Goal: Task Accomplishment & Management: Use online tool/utility

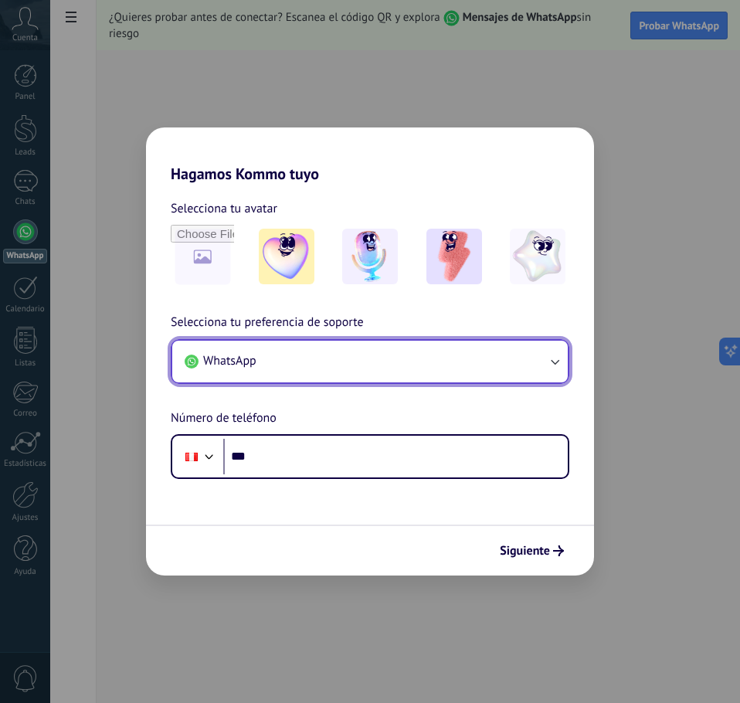
click at [546, 354] on button "WhatsApp" at bounding box center [369, 362] width 395 height 42
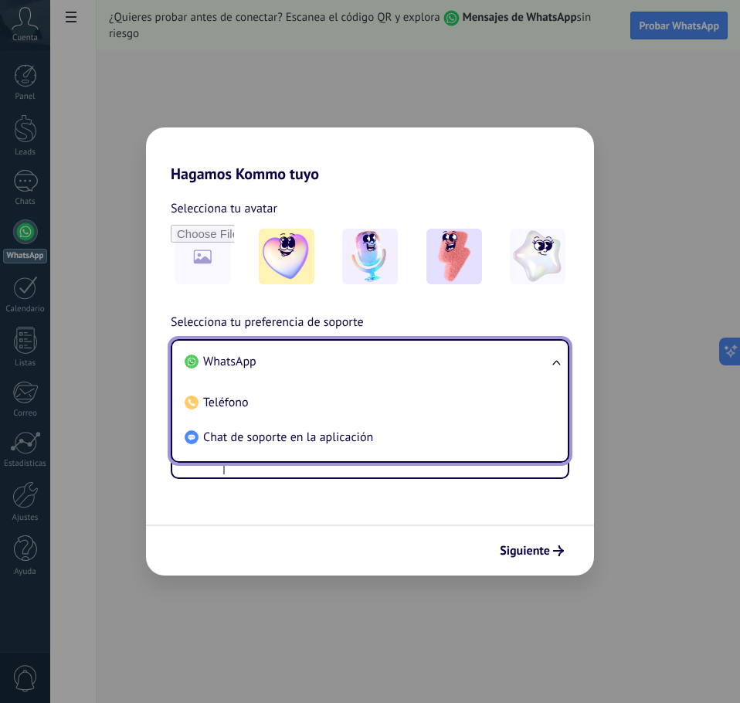
click at [222, 365] on span "WhatsApp" at bounding box center [229, 361] width 53 height 15
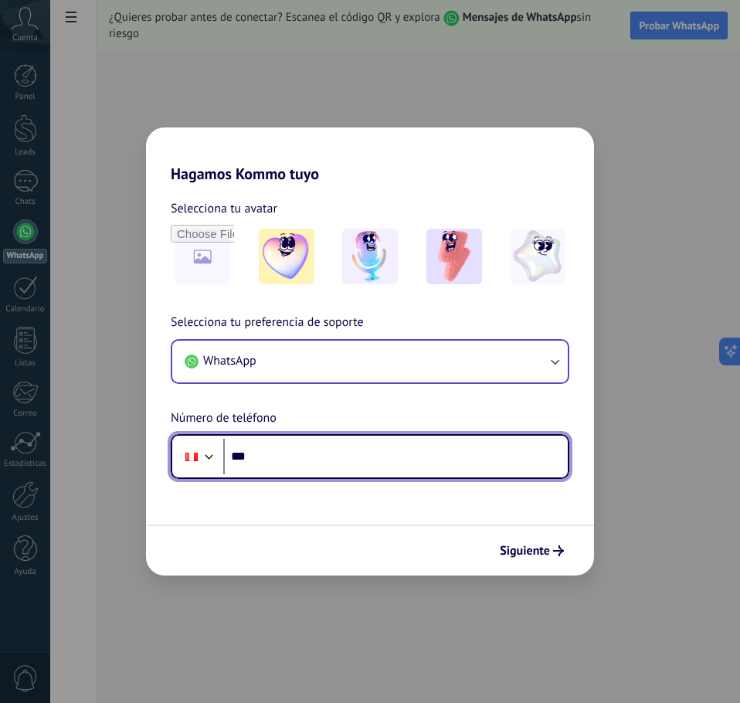
click at [383, 463] on input "***" at bounding box center [395, 457] width 344 height 36
type input "**********"
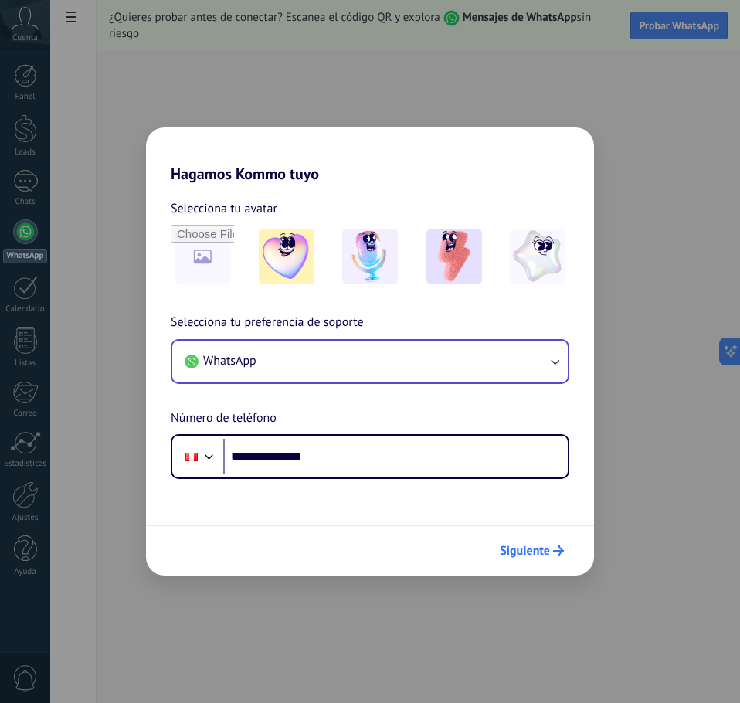
click at [543, 538] on button "Siguiente" at bounding box center [532, 550] width 78 height 26
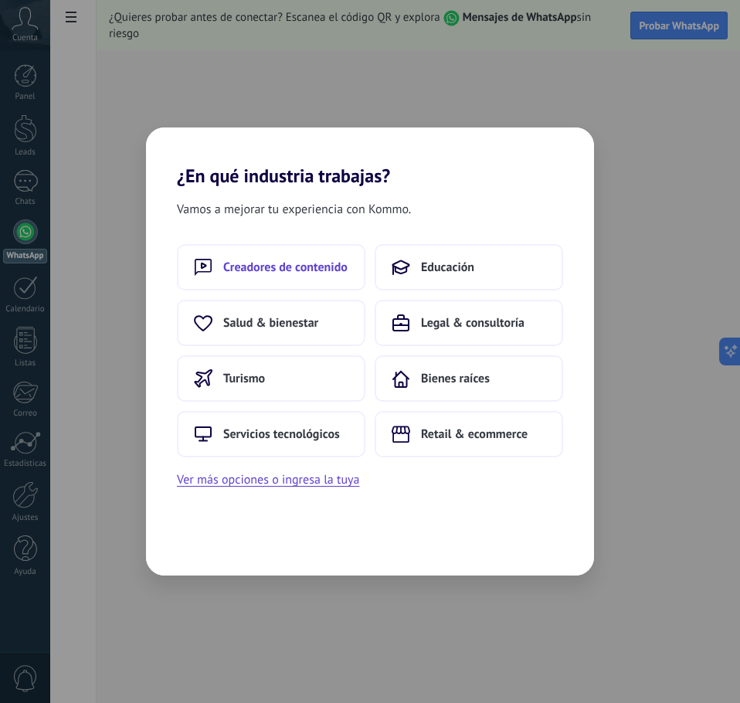
click at [297, 265] on span "Creadores de contenido" at bounding box center [285, 266] width 124 height 15
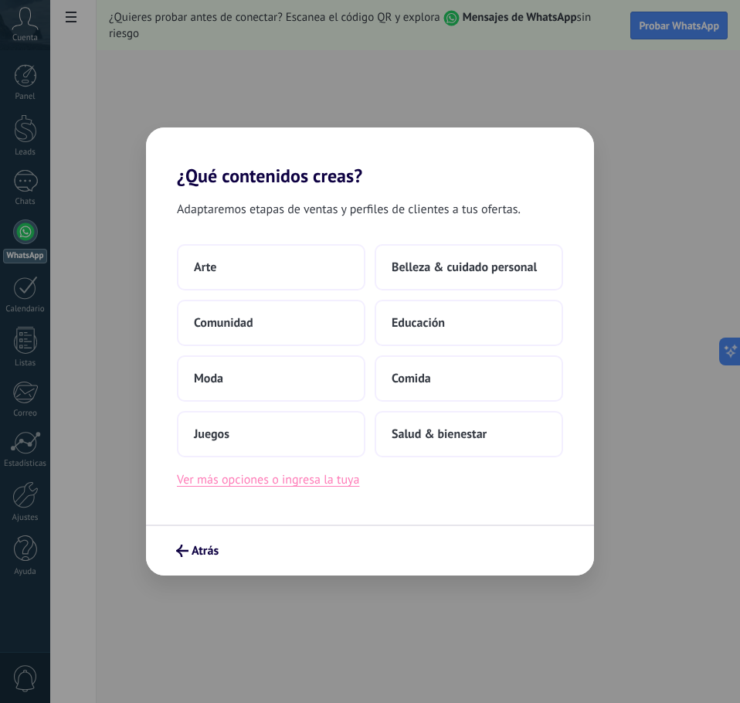
click at [310, 478] on button "Ver más opciones o ingresa la tuya" at bounding box center [268, 479] width 182 height 20
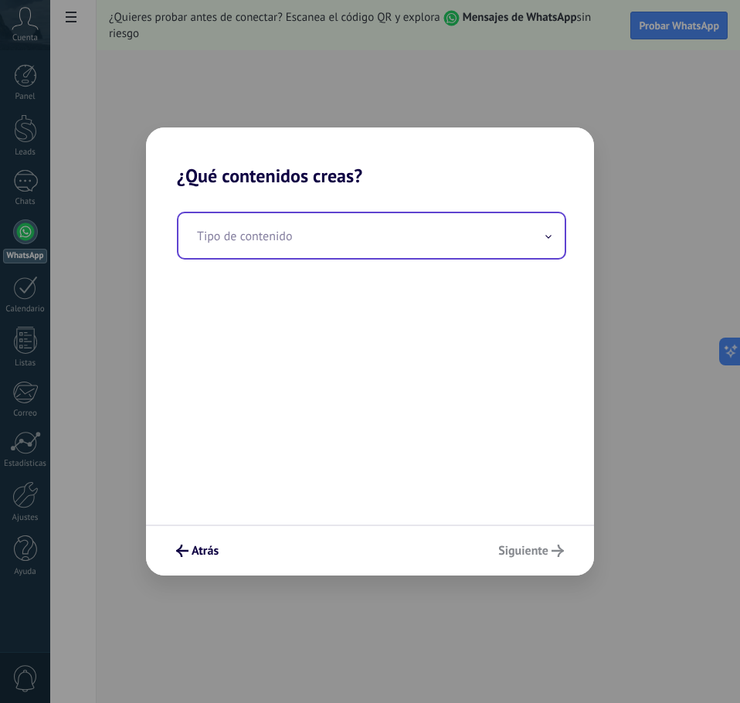
click at [390, 241] on input "text" at bounding box center [371, 235] width 386 height 45
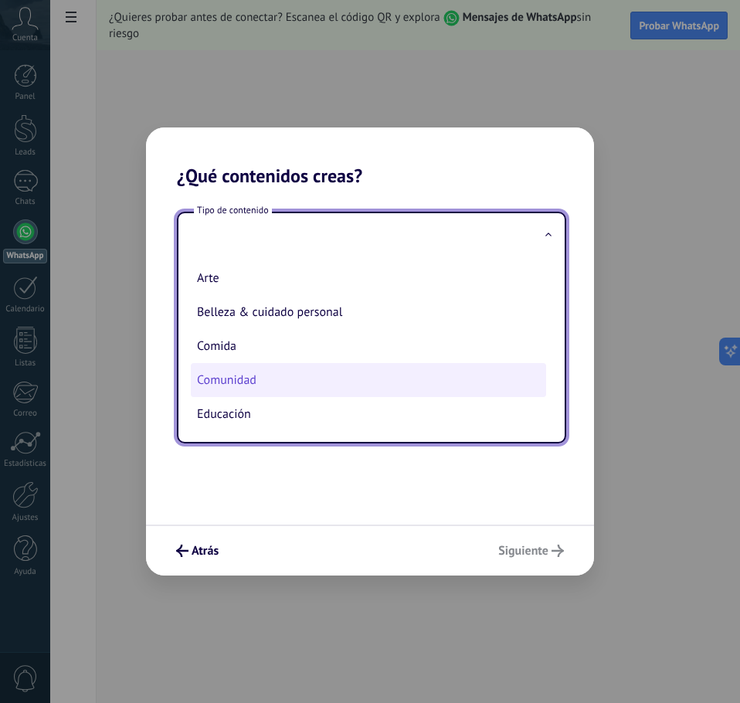
click at [306, 383] on li "Comunidad" at bounding box center [368, 380] width 355 height 34
type input "*********"
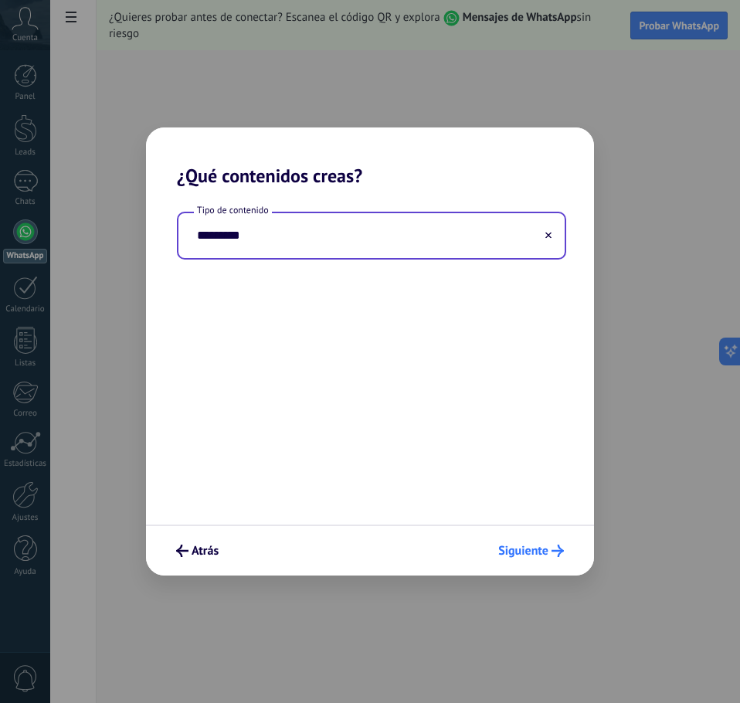
click at [517, 549] on span "Siguiente" at bounding box center [523, 550] width 50 height 11
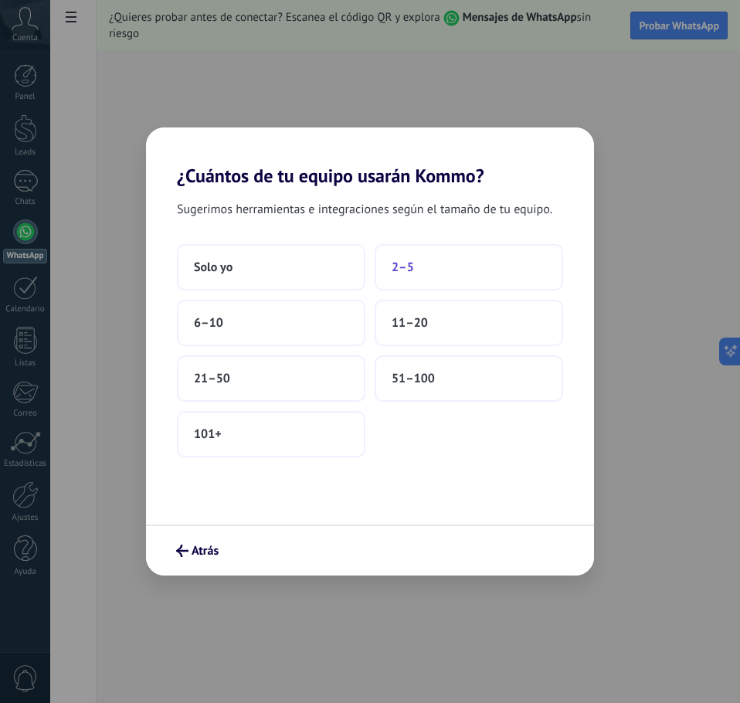
click at [392, 271] on span "2–5" at bounding box center [402, 266] width 22 height 15
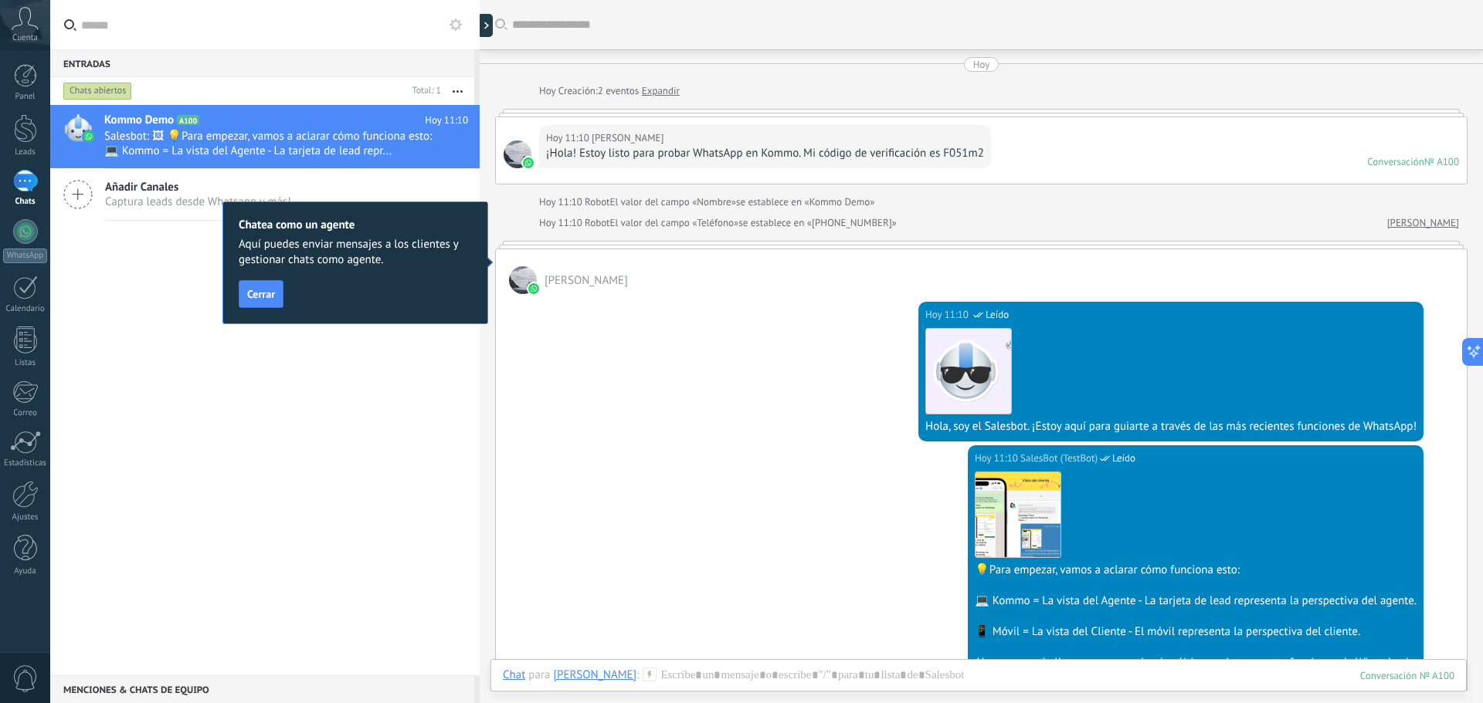
click at [516, 154] on div at bounding box center [517, 155] width 28 height 28
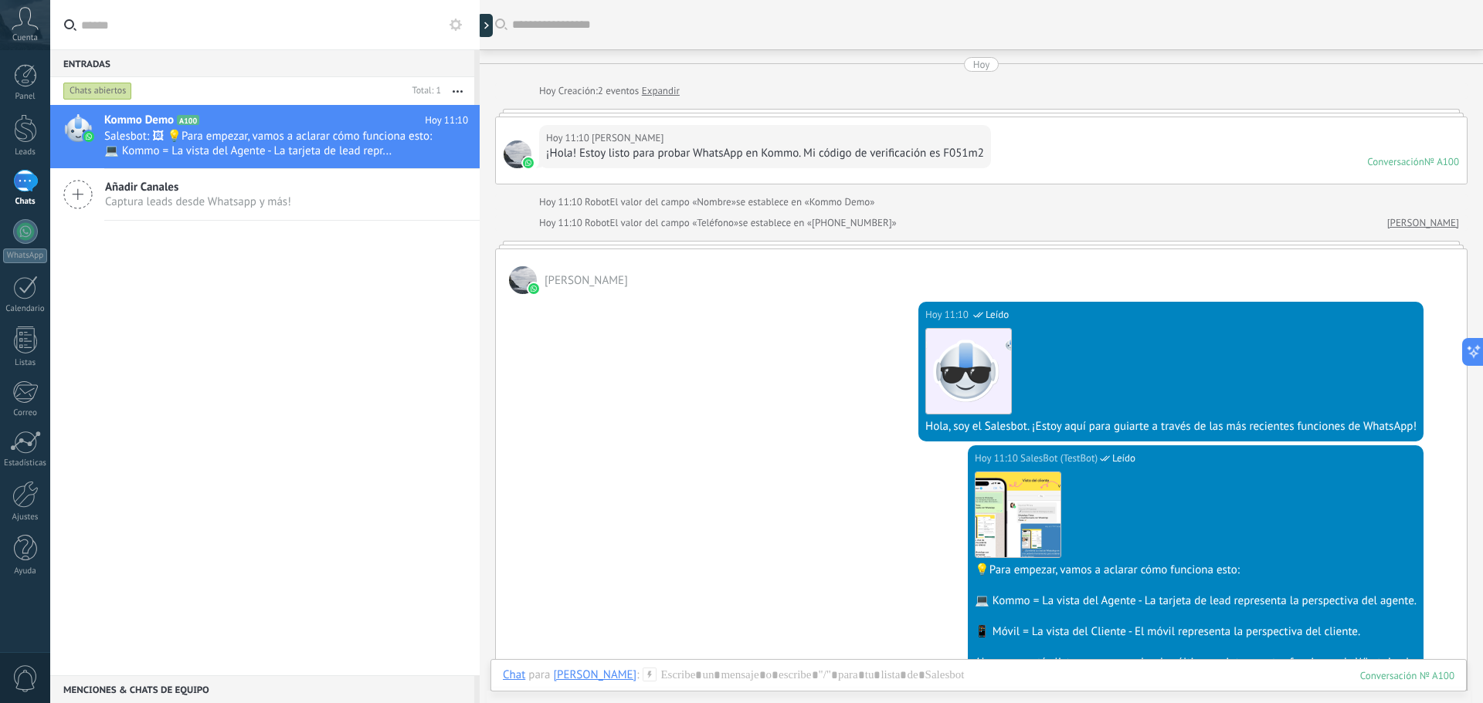
click at [519, 151] on div at bounding box center [517, 155] width 28 height 28
click at [536, 139] on div "[DATE] 11:10 [PERSON_NAME] ¡Hola! Estoy listo para probar WhatsApp en Kommo. Mi…" at bounding box center [981, 150] width 971 height 66
click at [527, 165] on img at bounding box center [528, 163] width 11 height 11
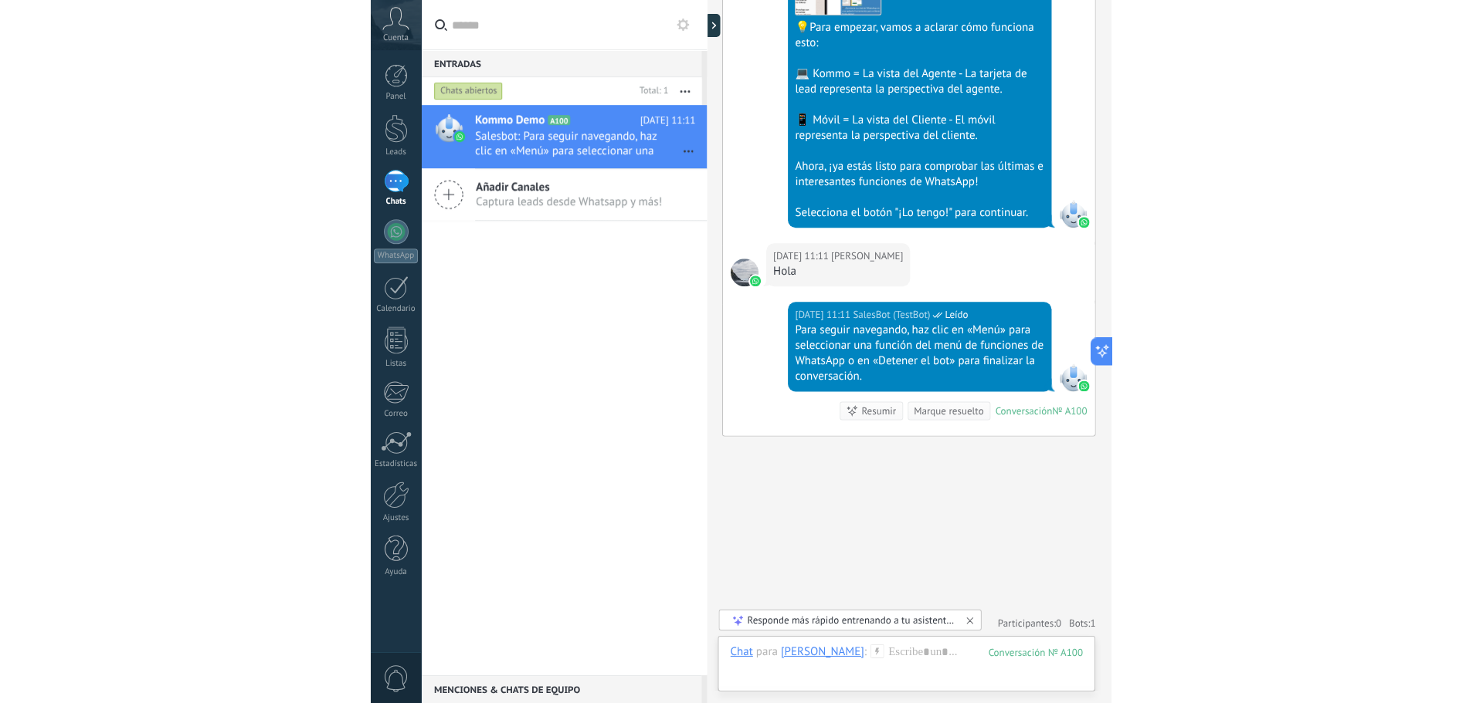
scroll to position [621, 0]
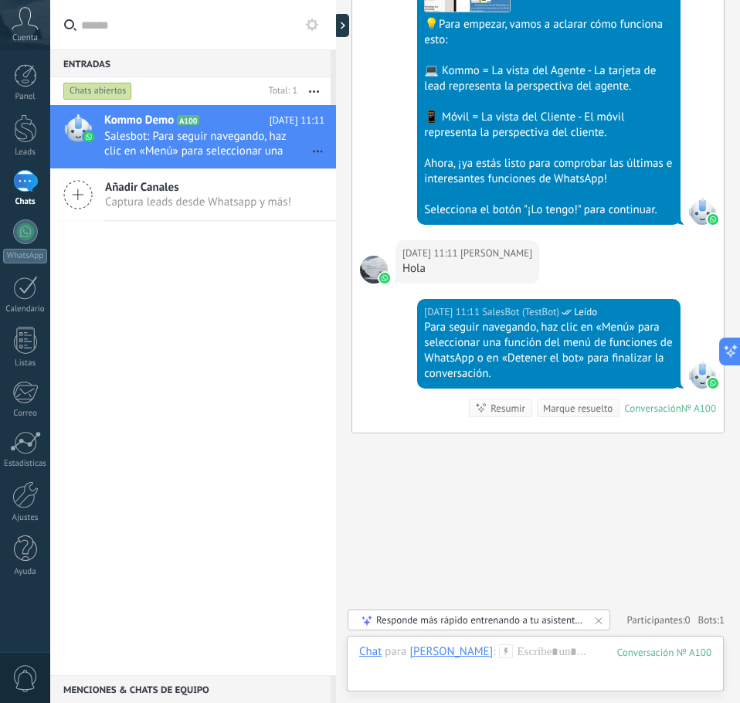
click at [432, 653] on div "[PERSON_NAME]" at bounding box center [450, 651] width 83 height 14
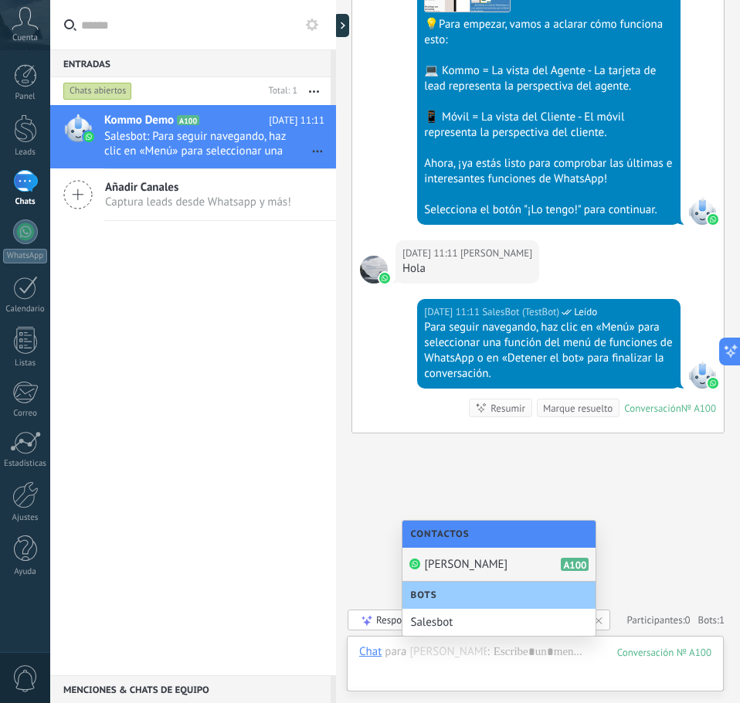
click at [478, 563] on span "[PERSON_NAME]" at bounding box center [465, 564] width 83 height 15
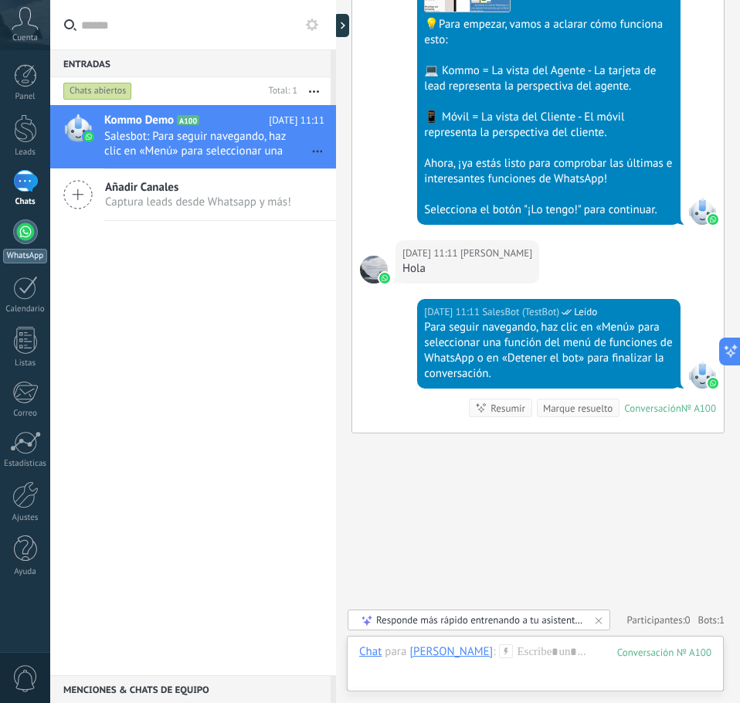
click at [22, 225] on div at bounding box center [25, 231] width 25 height 25
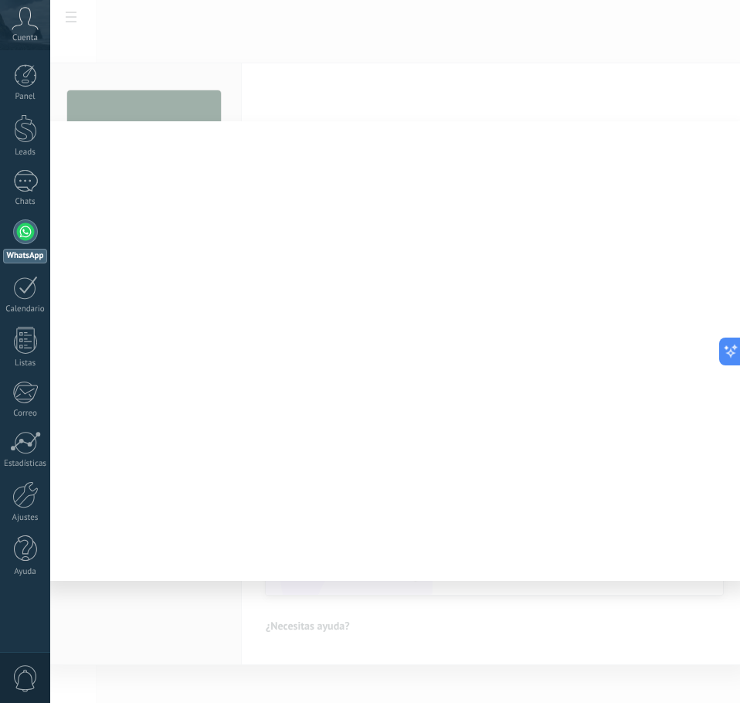
type textarea "**********"
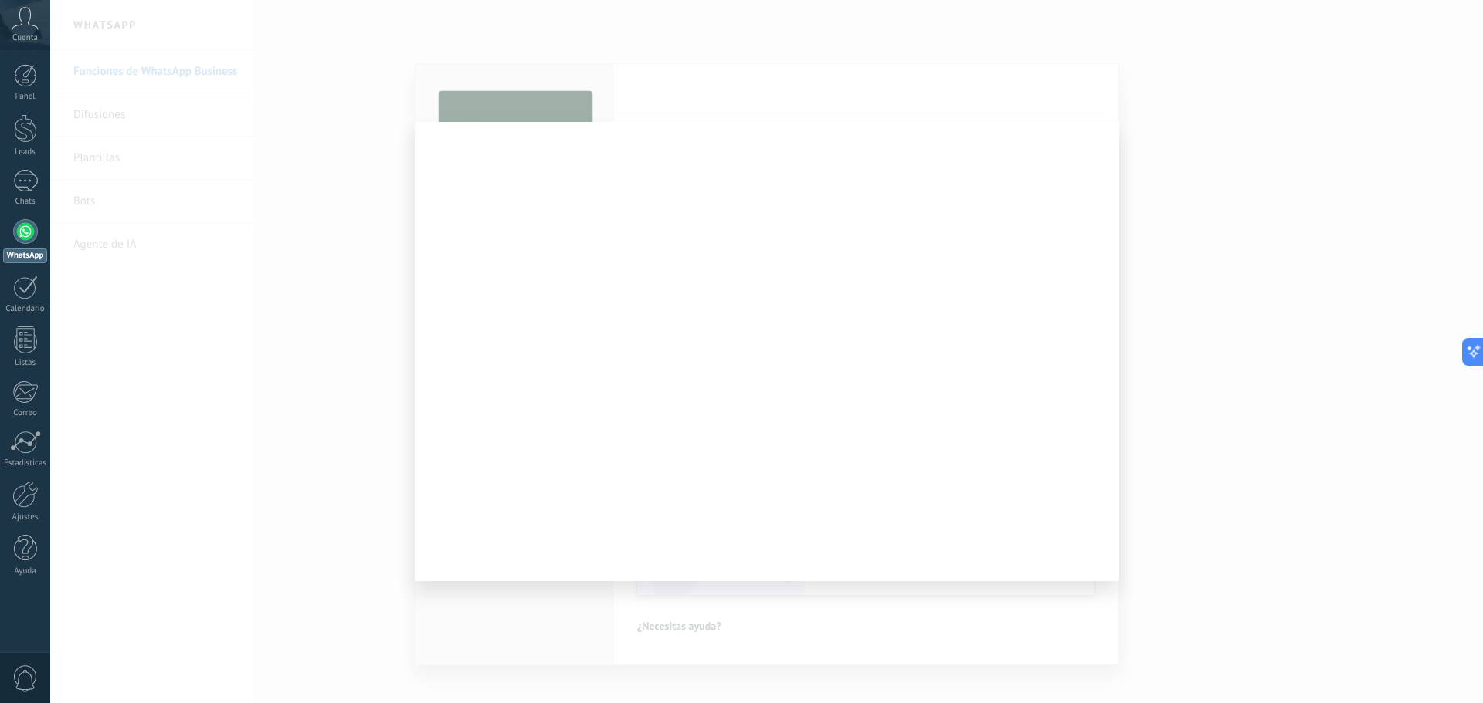
scroll to position [46, 0]
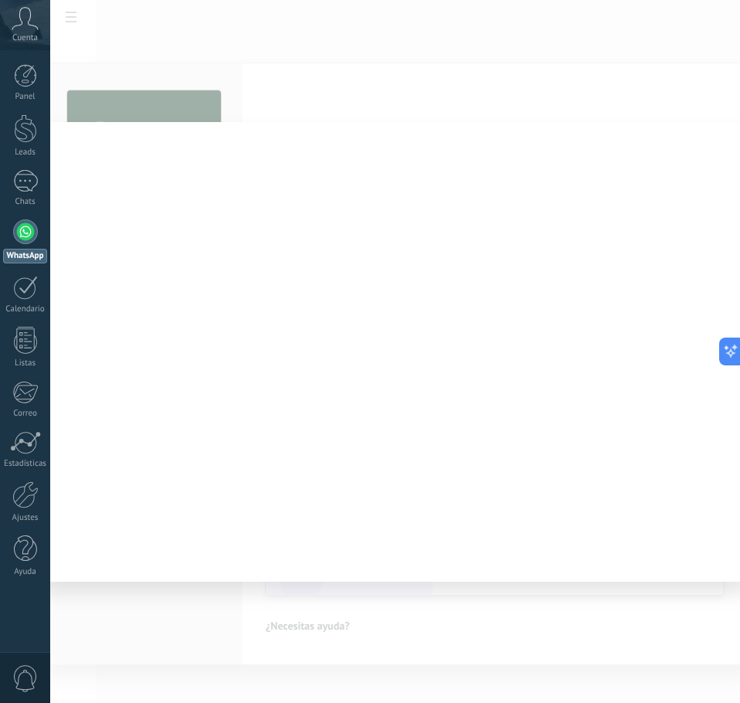
click at [23, 246] on link "WhatsApp" at bounding box center [25, 241] width 50 height 44
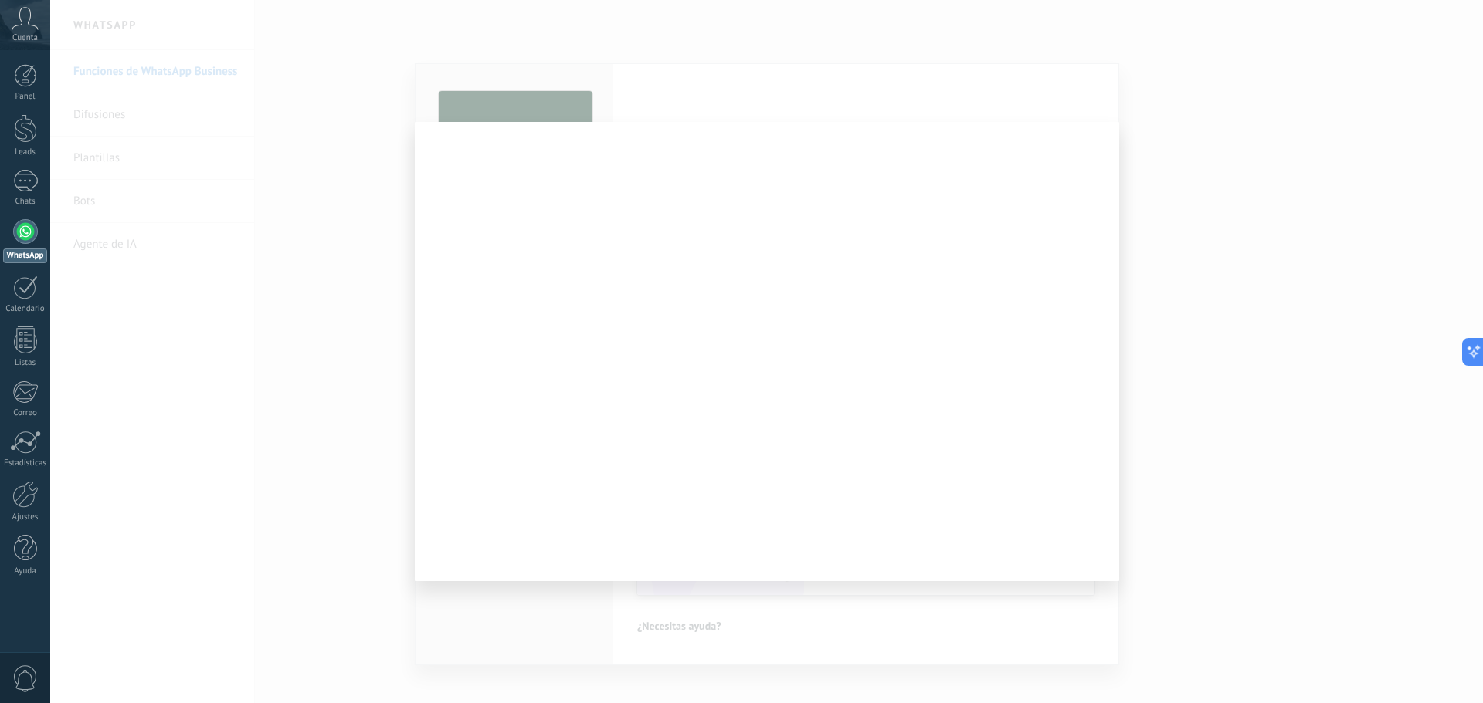
click at [671, 243] on div at bounding box center [767, 351] width 704 height 459
click at [579, 239] on div at bounding box center [767, 351] width 704 height 459
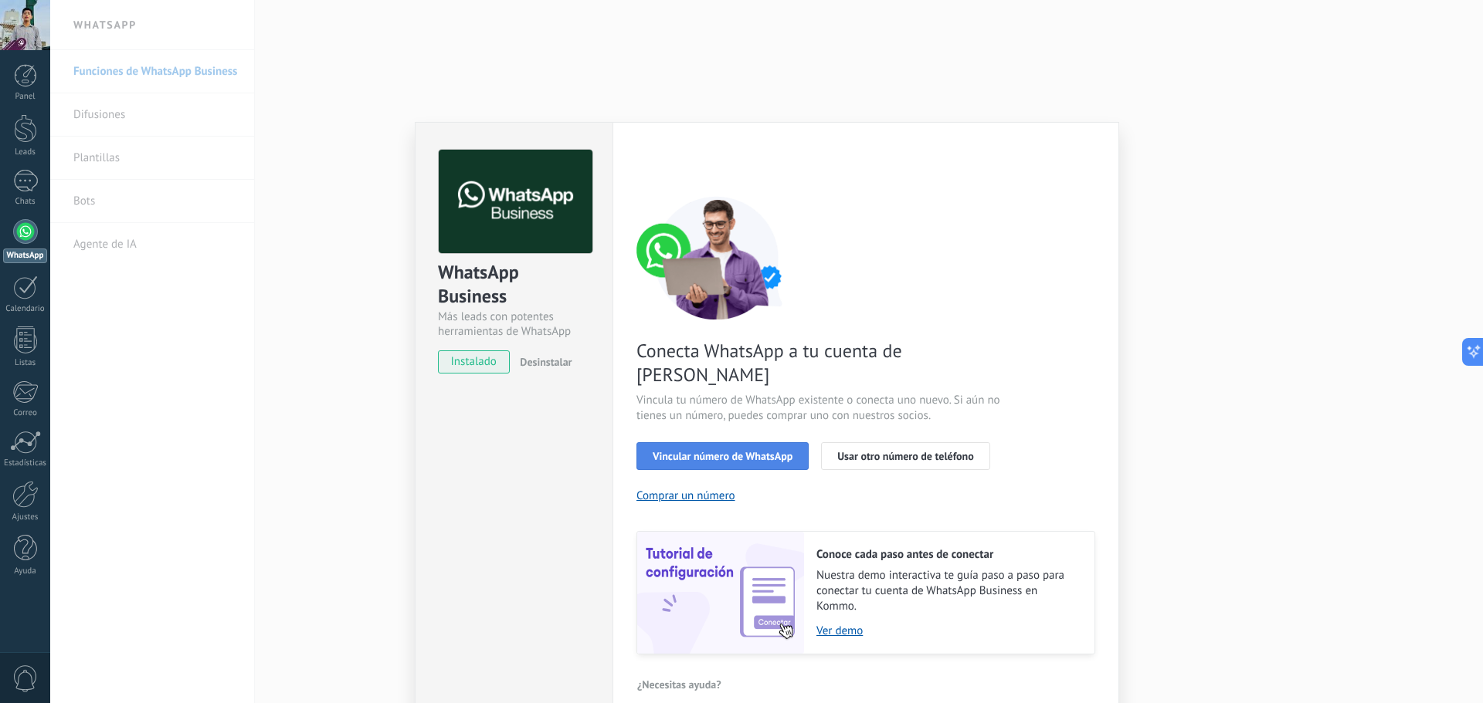
click at [742, 451] on span "Vincular número de WhatsApp" at bounding box center [722, 456] width 140 height 11
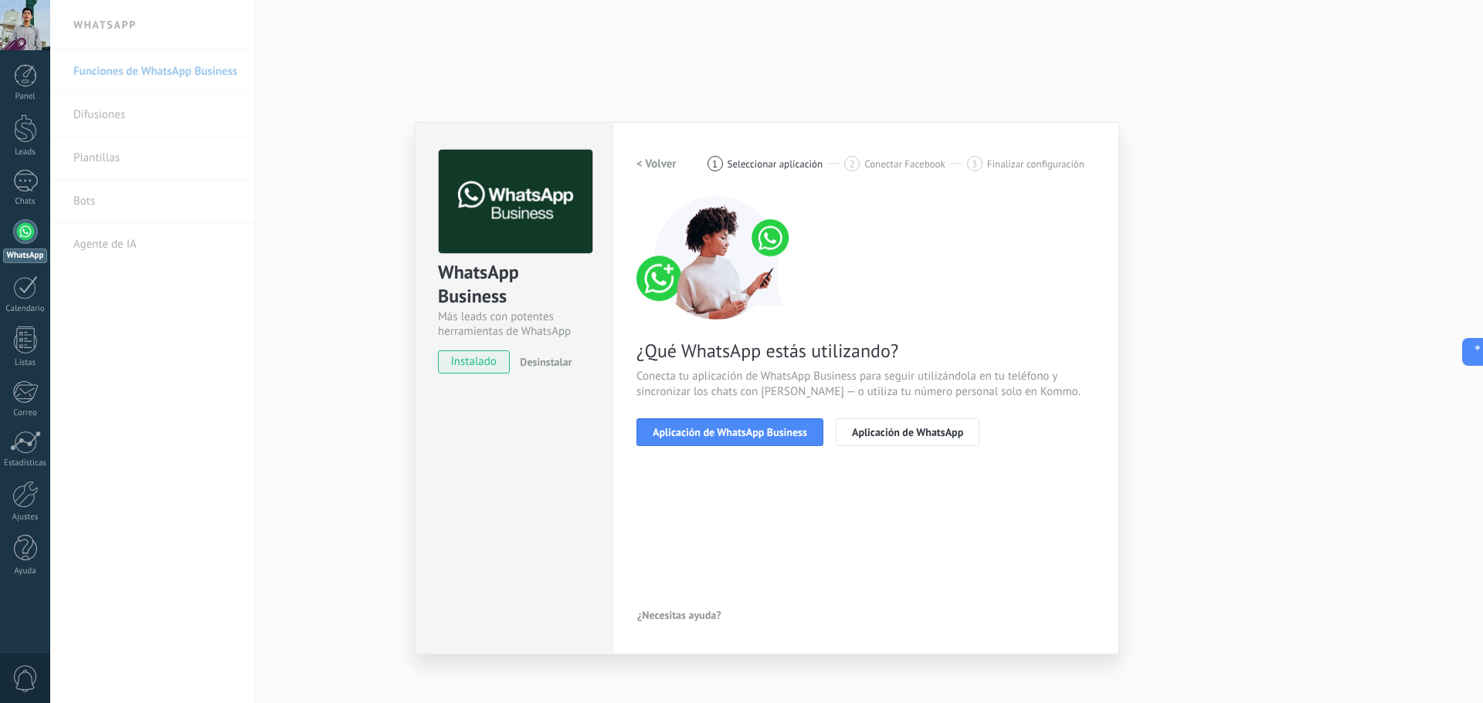
click at [742, 432] on span "Aplicación de WhatsApp Business" at bounding box center [729, 432] width 154 height 11
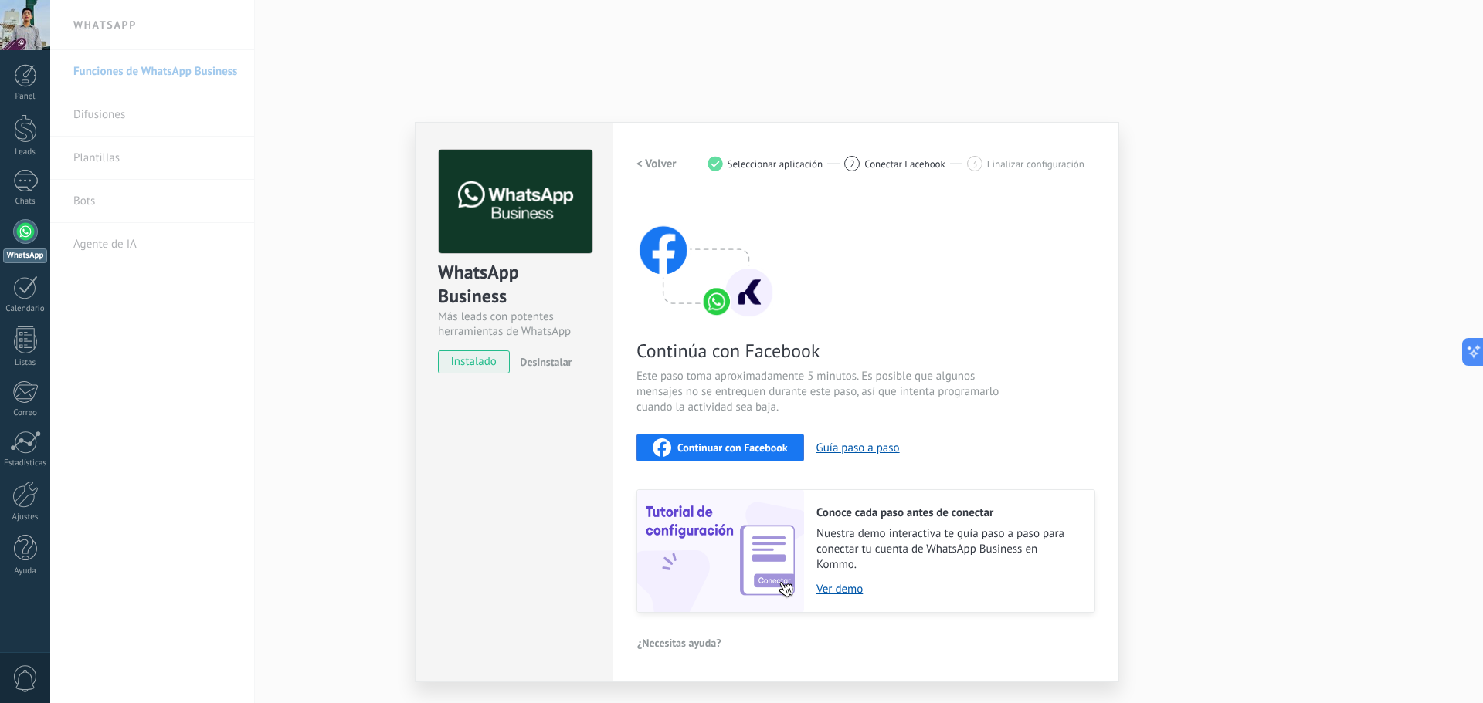
click at [735, 443] on span "Continuar con Facebook" at bounding box center [732, 447] width 110 height 11
click at [844, 588] on link "Ver demo" at bounding box center [947, 589] width 263 height 15
